Goal: Task Accomplishment & Management: Manage account settings

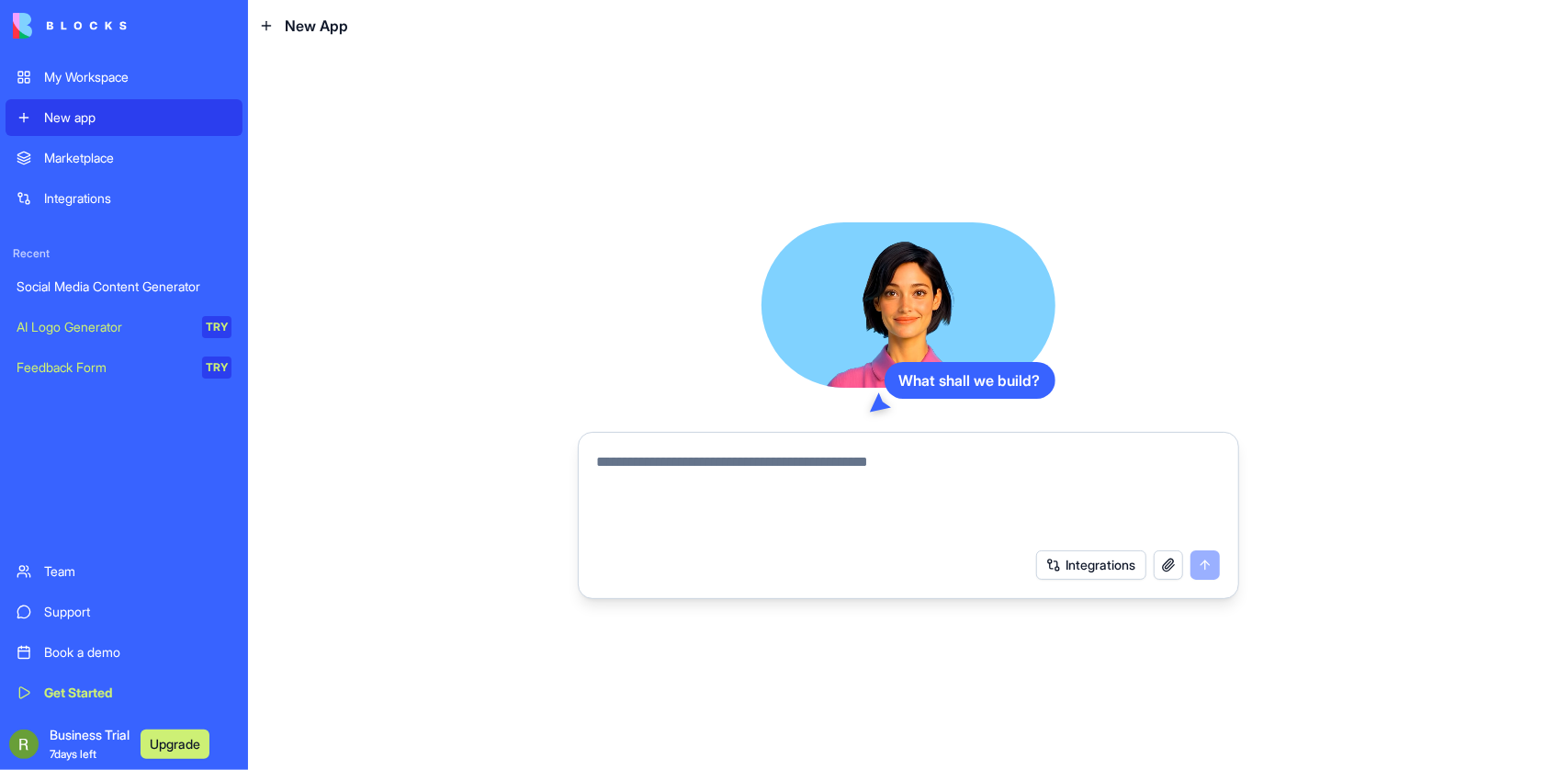
click at [95, 725] on span "Business Trial 7 days left" at bounding box center [89, 743] width 80 height 36
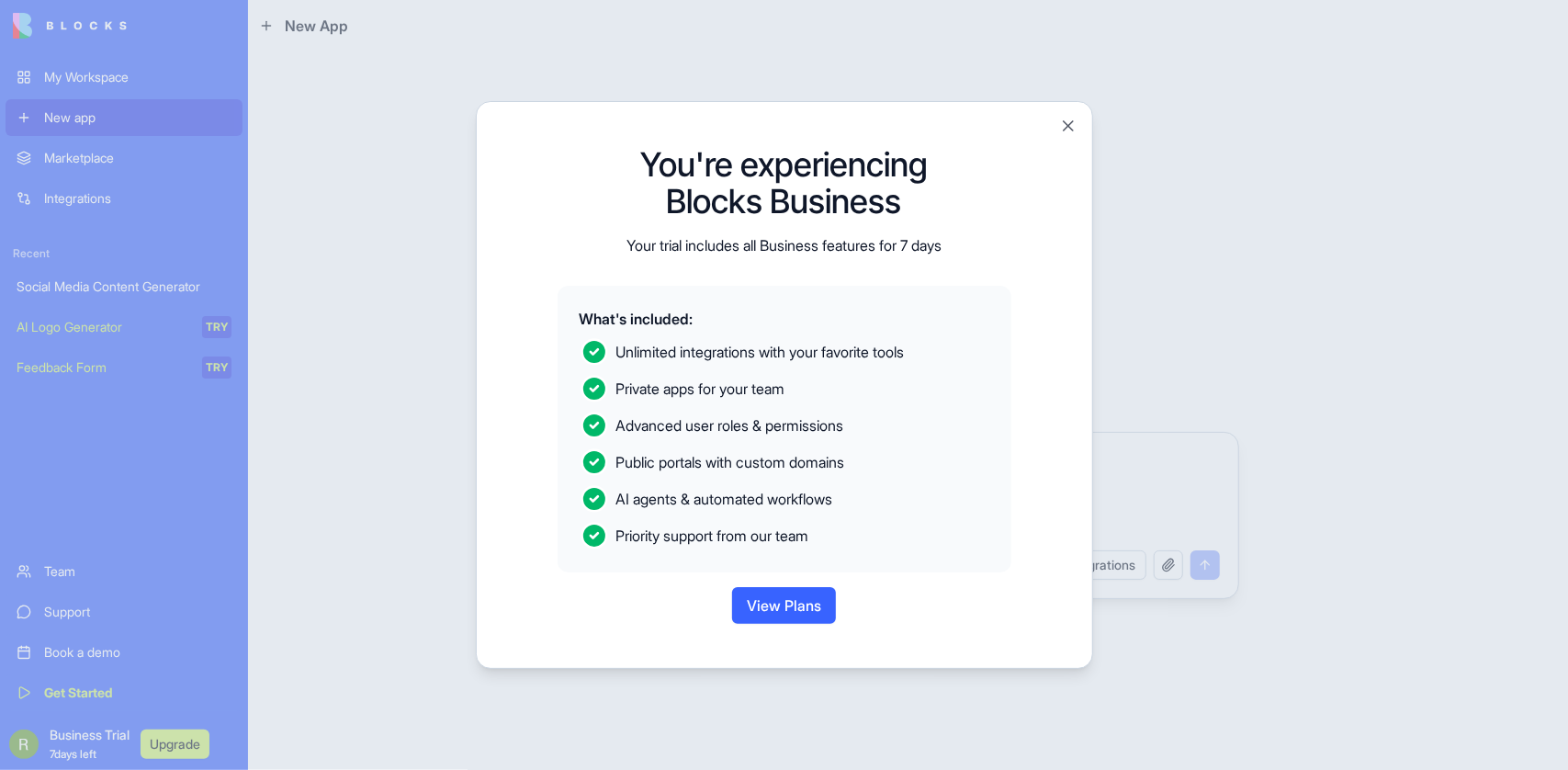
click at [774, 624] on button "View Plans" at bounding box center [783, 604] width 103 height 36
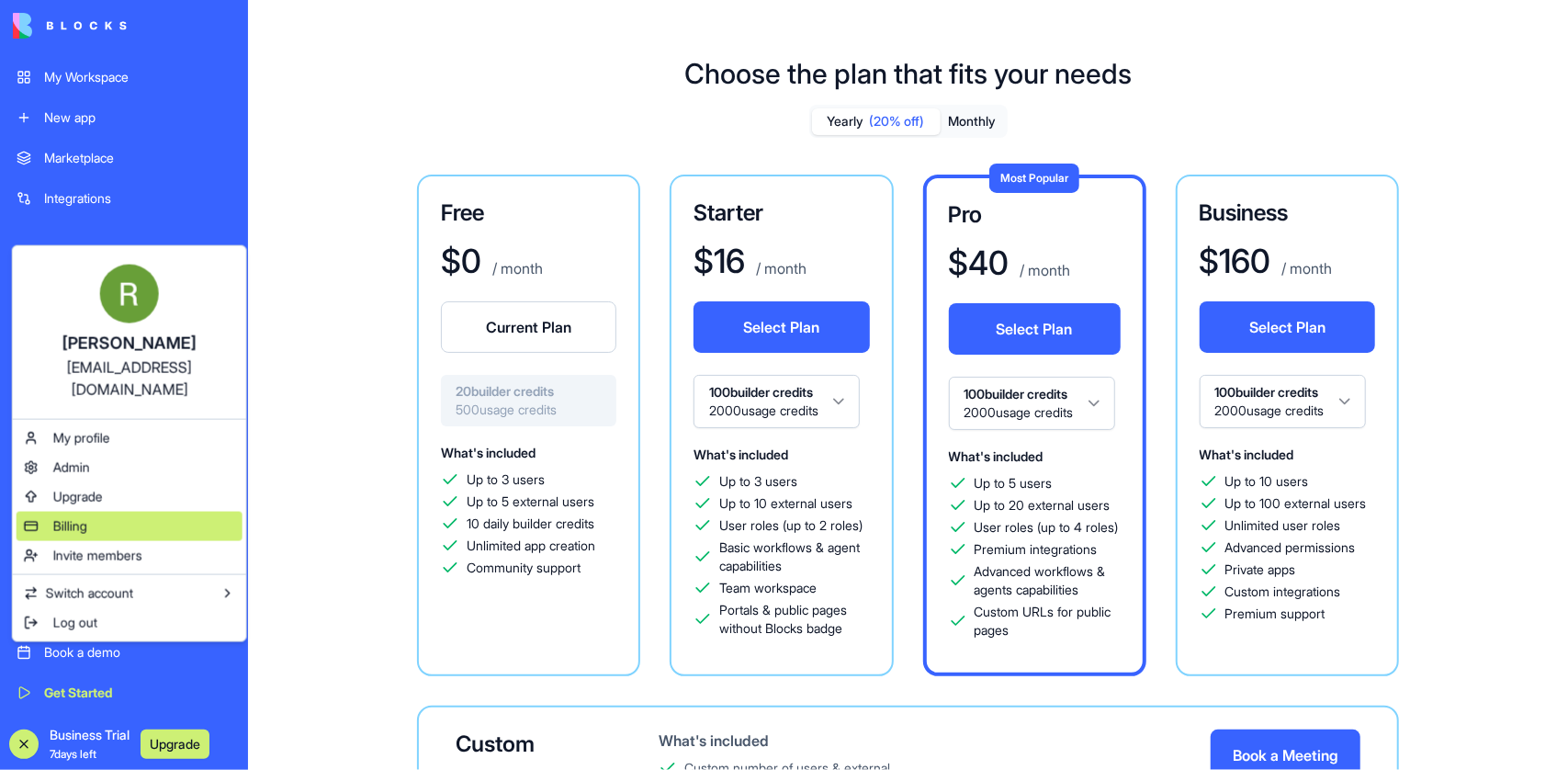
click at [107, 541] on div "Billing" at bounding box center [129, 526] width 226 height 30
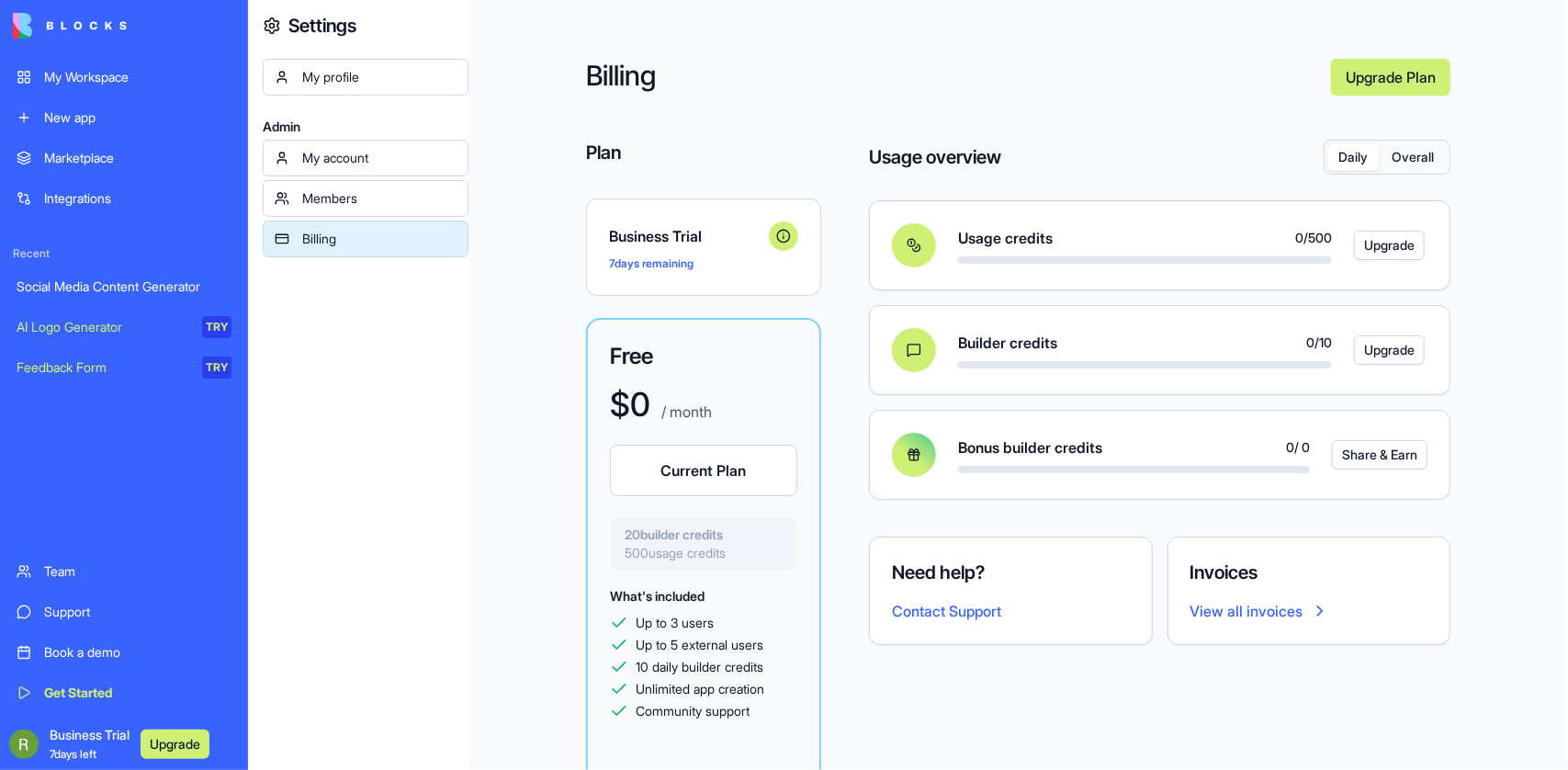
click at [79, 127] on div "New app" at bounding box center [137, 117] width 187 height 19
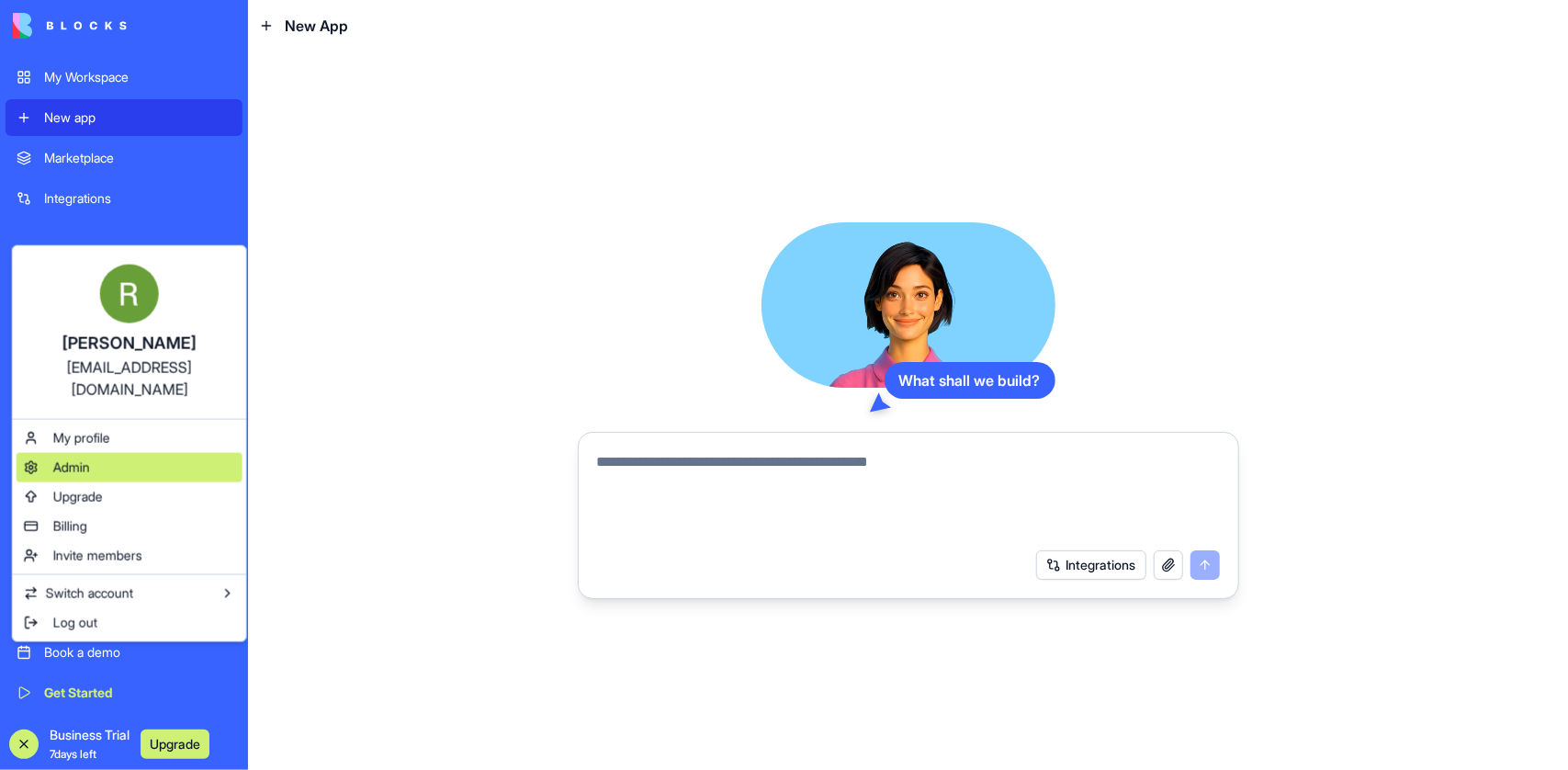
click at [125, 482] on div "Admin" at bounding box center [129, 467] width 226 height 30
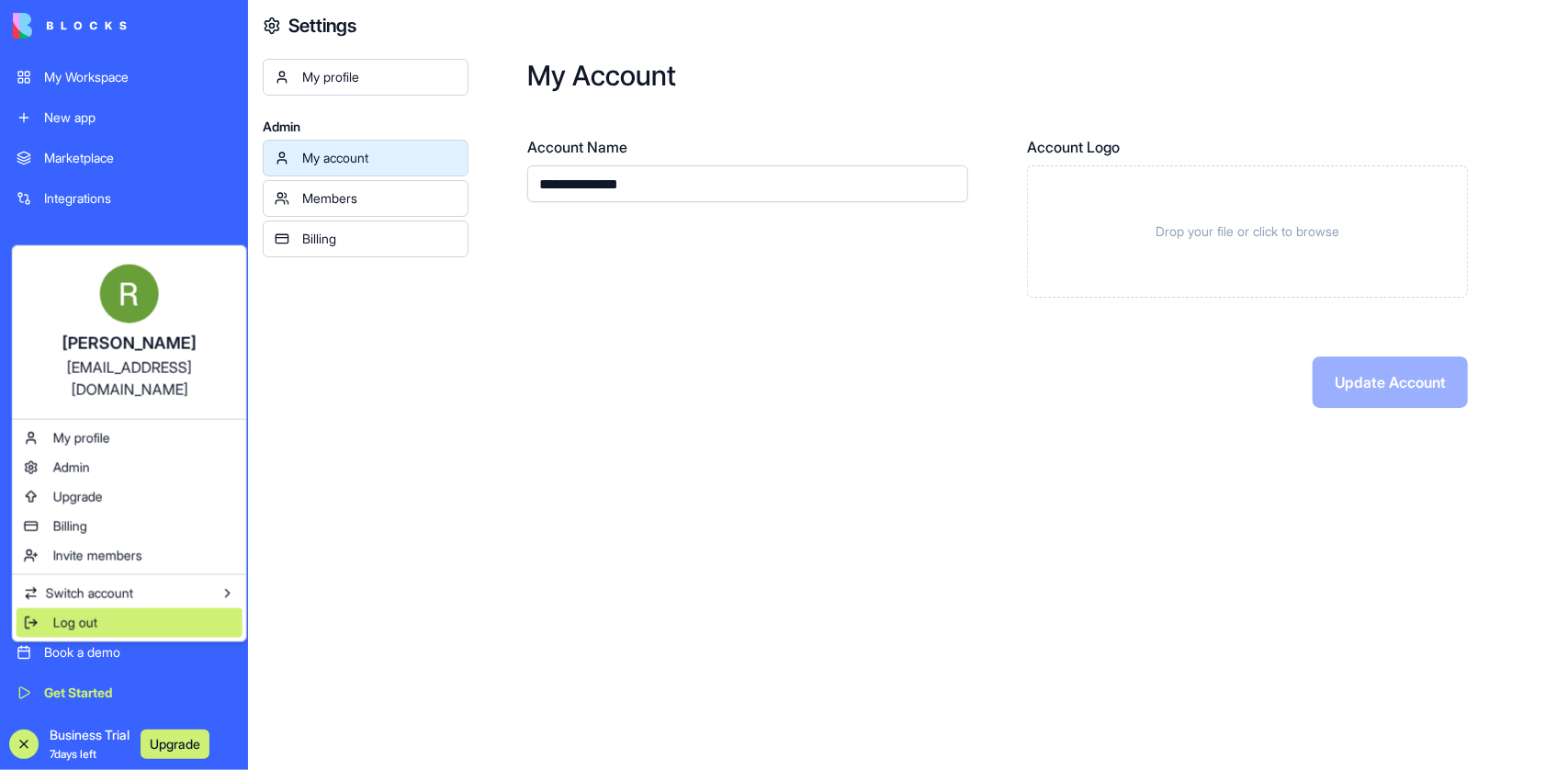
click at [52, 638] on div "Log out" at bounding box center [129, 623] width 226 height 30
